Goal: Task Accomplishment & Management: Manage account settings

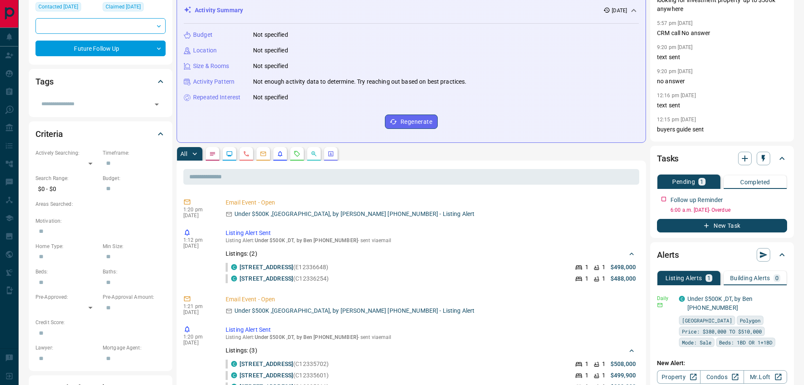
scroll to position [127, 0]
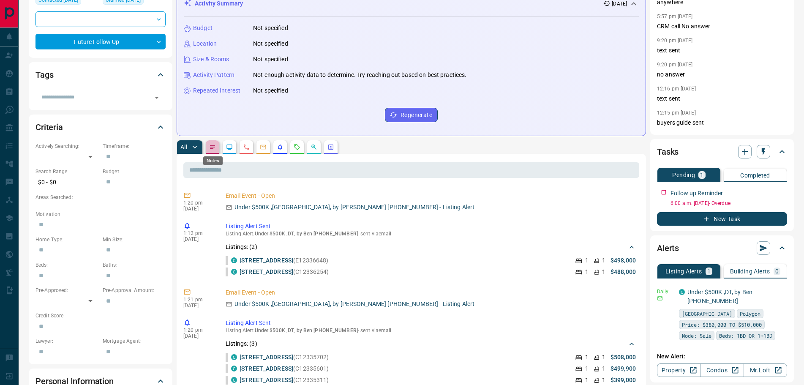
click at [216, 144] on icon "Notes" at bounding box center [212, 147] width 7 height 7
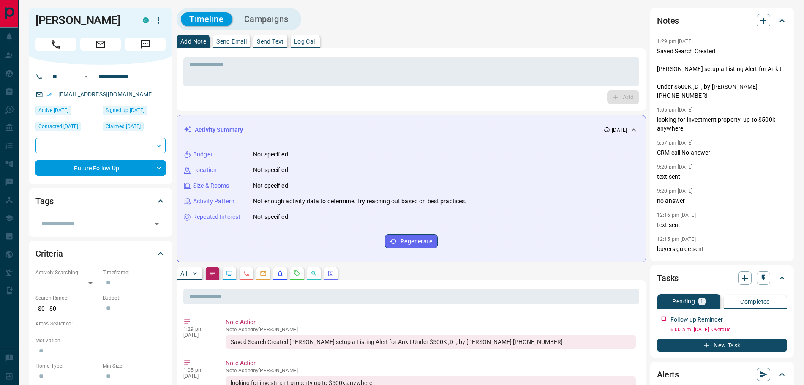
scroll to position [0, 0]
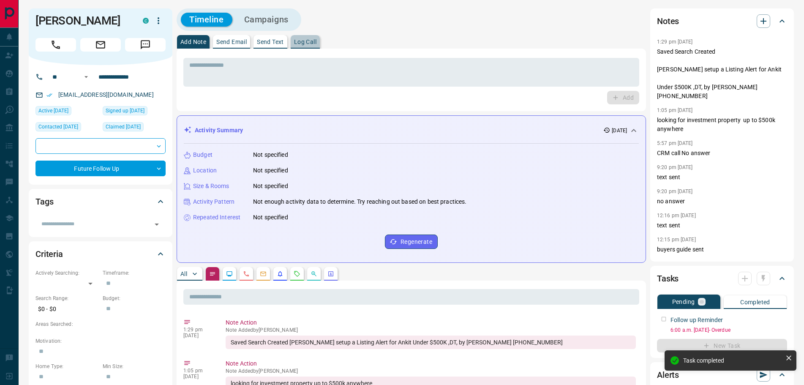
click at [313, 38] on button "Log Call" at bounding box center [305, 42] width 29 height 14
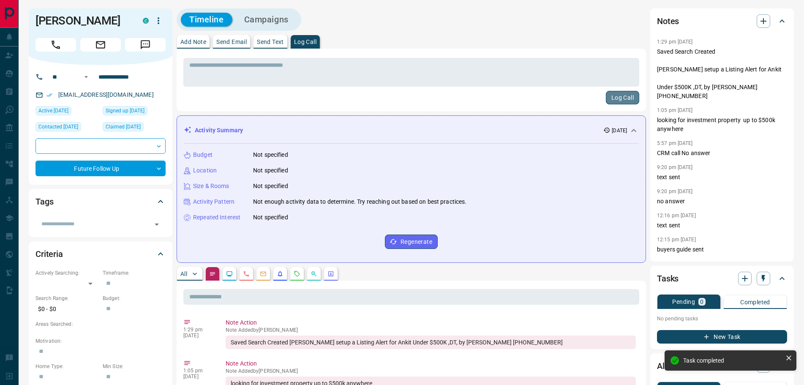
click at [625, 99] on button "Log Call" at bounding box center [622, 98] width 33 height 14
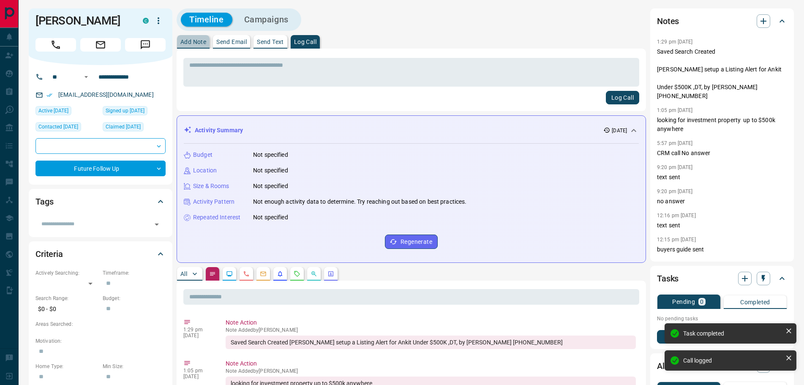
click at [193, 41] on p "Add Note" at bounding box center [193, 42] width 26 height 6
click at [217, 76] on textarea at bounding box center [411, 73] width 444 height 22
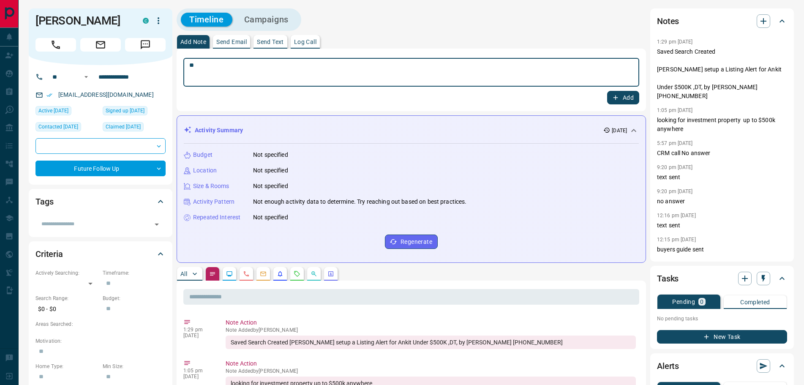
type textarea "*"
click at [263, 67] on textarea at bounding box center [411, 73] width 444 height 22
type textarea "**********"
click at [614, 92] on button "Add" at bounding box center [623, 98] width 32 height 14
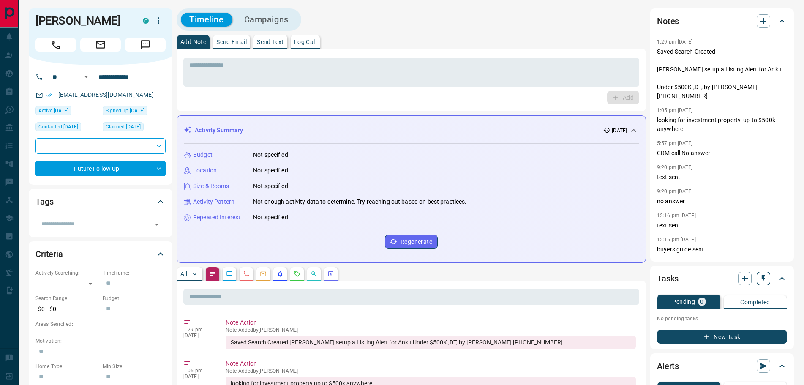
click at [766, 278] on icon "button" at bounding box center [763, 278] width 8 height 8
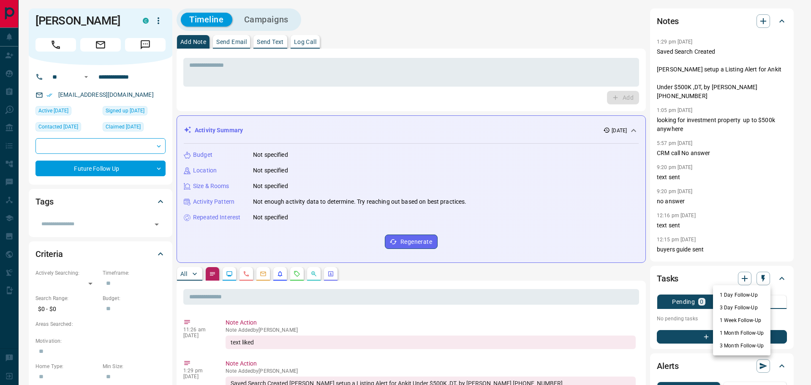
click at [729, 331] on li "1 Month Follow-Up" at bounding box center [741, 332] width 57 height 13
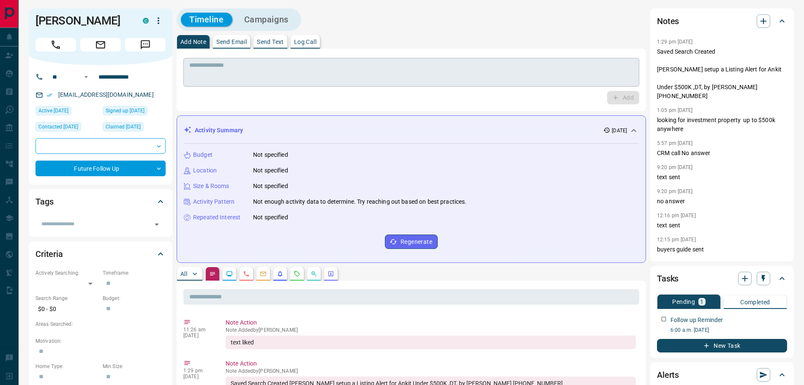
click at [277, 71] on textarea at bounding box center [411, 73] width 444 height 22
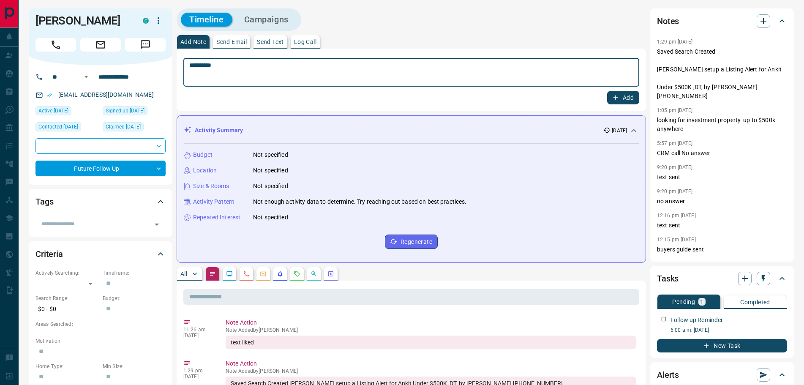
type textarea "*********"
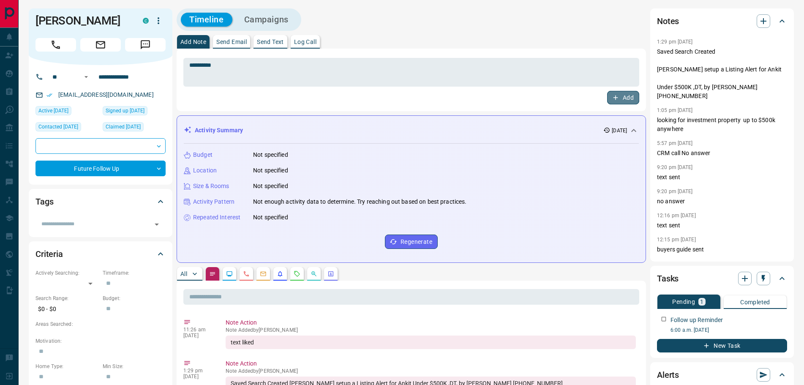
click at [620, 98] on button "Add" at bounding box center [623, 98] width 32 height 14
